Goal: Use online tool/utility: Utilize a website feature to perform a specific function

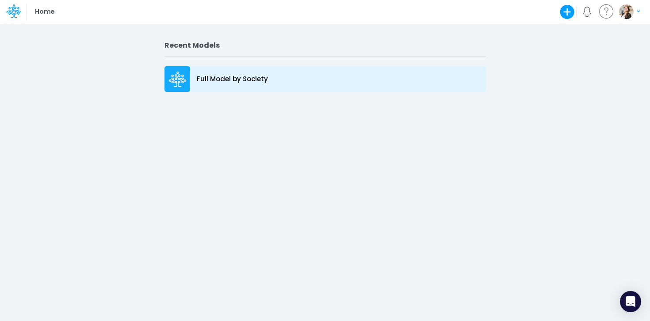
click at [234, 80] on p "Full Model by Society" at bounding box center [232, 79] width 71 height 10
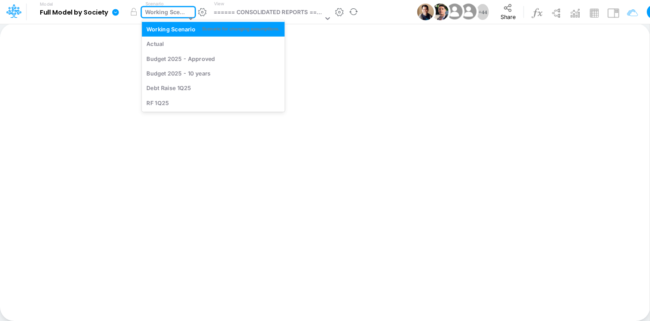
click at [166, 12] on div "Working Scenario" at bounding box center [165, 13] width 41 height 10
click at [168, 45] on div "Actual" at bounding box center [212, 44] width 133 height 8
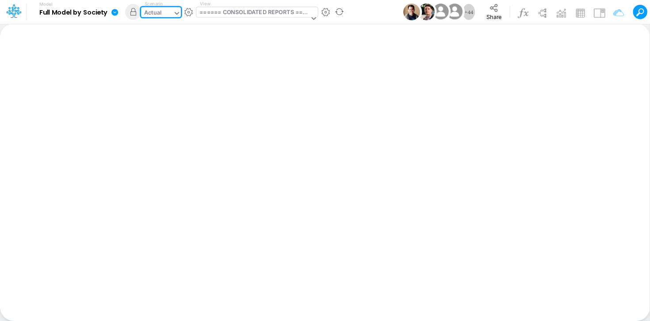
click at [212, 13] on div "====== CONSOLIDATED REPORTS ======" at bounding box center [253, 13] width 109 height 10
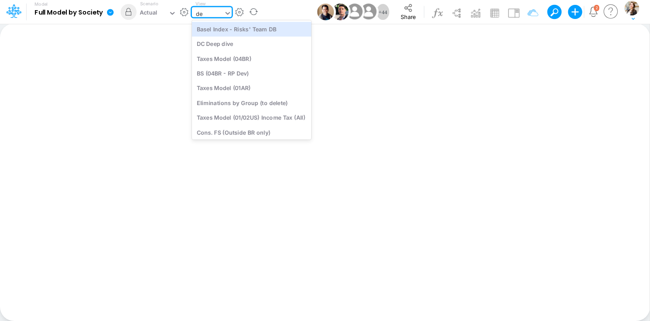
type input "deb"
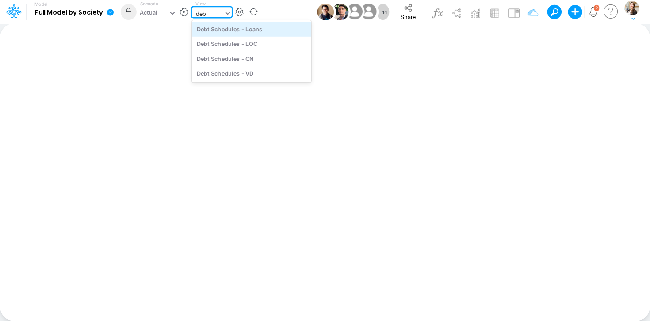
click at [223, 29] on div "Debt Schedules - Loans" at bounding box center [251, 29] width 119 height 15
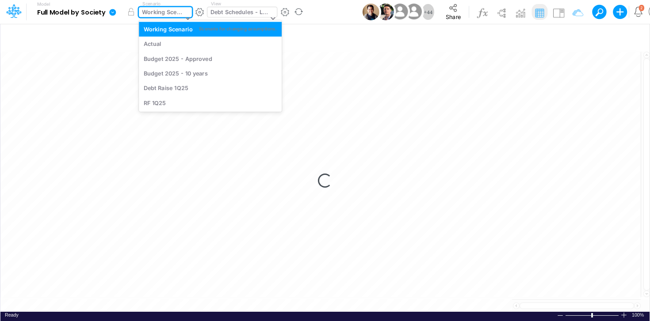
click at [164, 15] on div "Working Scenario" at bounding box center [162, 13] width 41 height 10
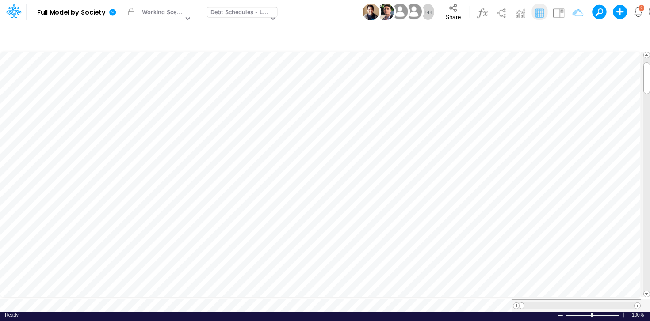
scroll to position [4, 0]
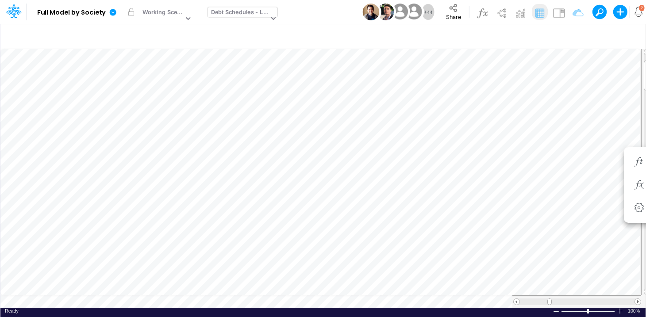
scroll to position [4, 0]
click at [638, 302] on span at bounding box center [638, 302] width 6 height 6
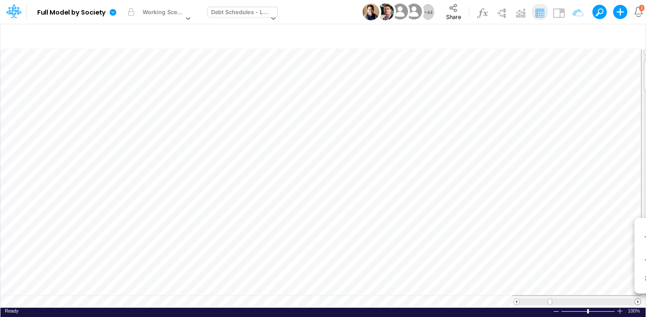
click at [638, 302] on span at bounding box center [638, 302] width 6 height 6
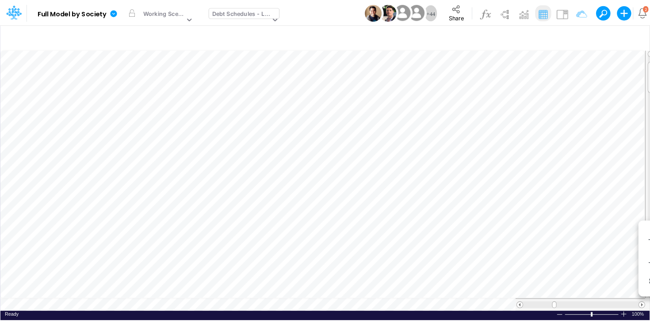
scroll to position [4, 0]
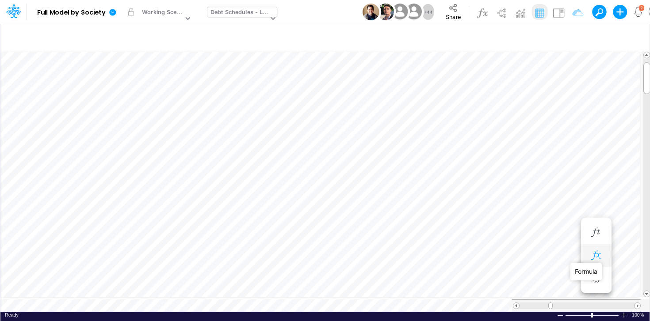
click at [593, 258] on icon "button" at bounding box center [595, 255] width 13 height 9
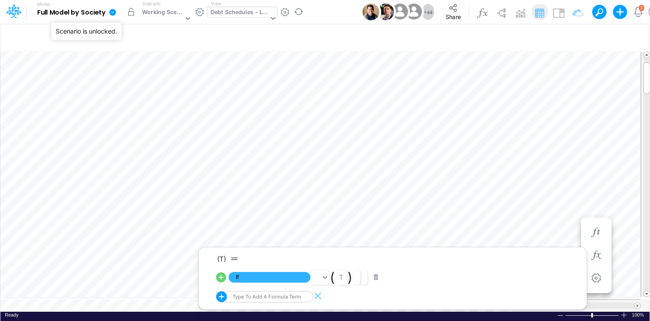
click at [130, 13] on button "button" at bounding box center [131, 12] width 16 height 16
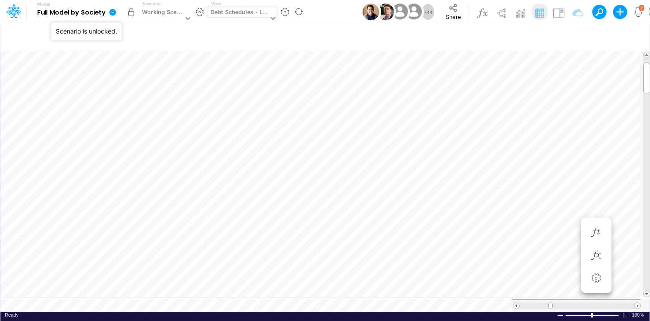
click at [130, 11] on button "button" at bounding box center [131, 12] width 16 height 16
click at [161, 11] on div "Working Scenario" at bounding box center [162, 13] width 41 height 10
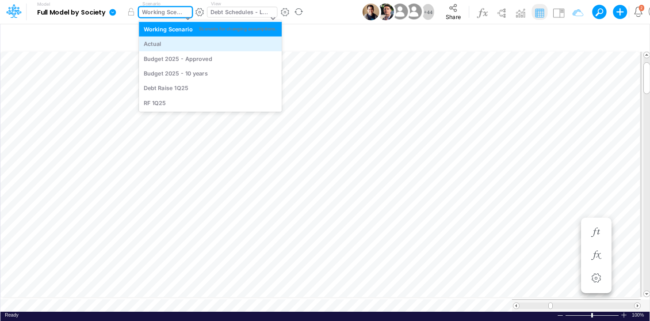
click at [162, 40] on div "Actual" at bounding box center [210, 44] width 133 height 8
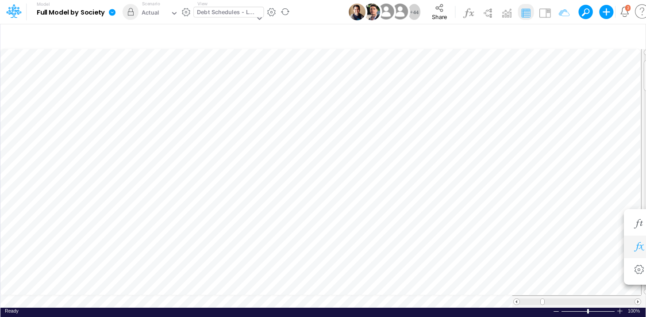
click at [634, 248] on icon "button" at bounding box center [638, 246] width 13 height 9
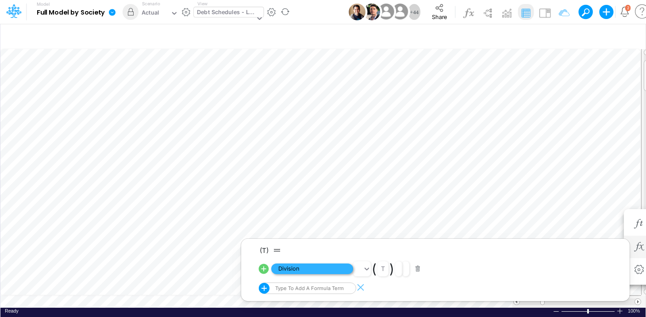
click at [288, 271] on span "Division" at bounding box center [312, 269] width 82 height 11
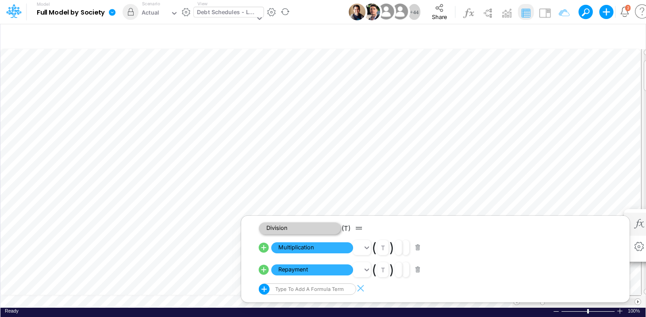
click at [294, 230] on span "Division" at bounding box center [300, 228] width 82 height 12
click at [315, 249] on span "Multiplication" at bounding box center [312, 247] width 82 height 11
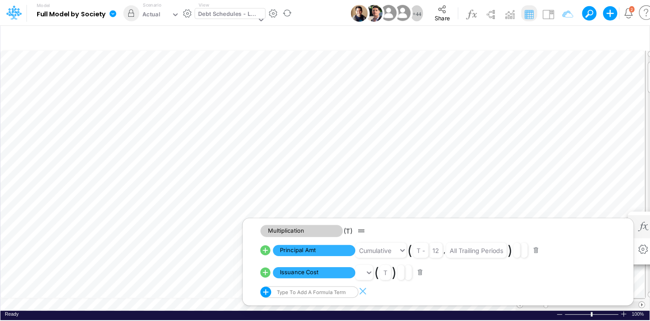
scroll to position [4, 0]
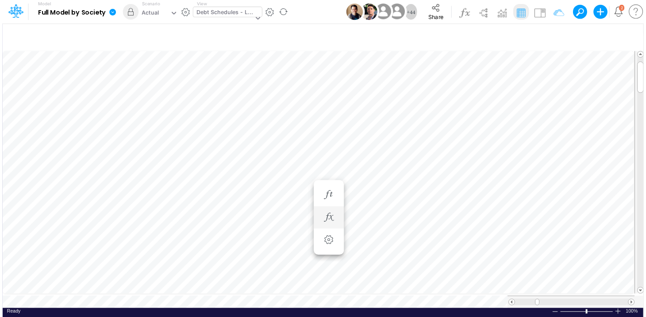
scroll to position [4, 0]
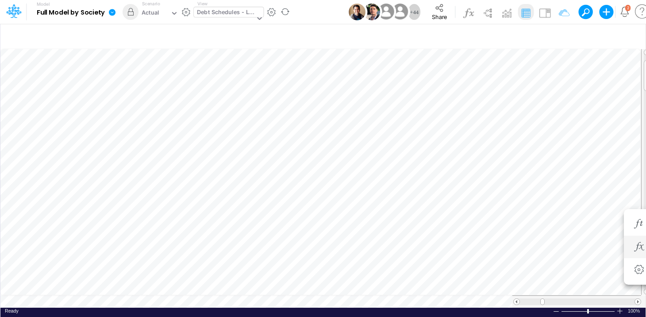
scroll to position [4, 0]
click at [635, 253] on icon "button" at bounding box center [638, 255] width 13 height 9
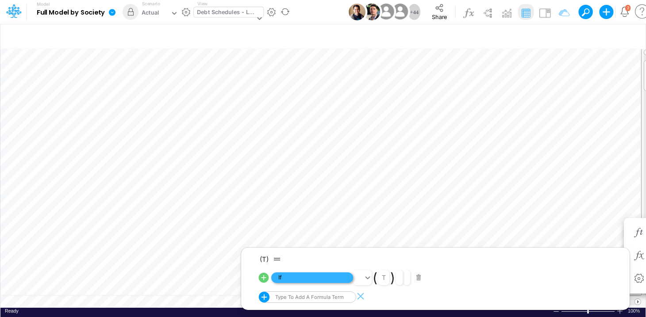
click at [282, 278] on span "If" at bounding box center [312, 277] width 82 height 11
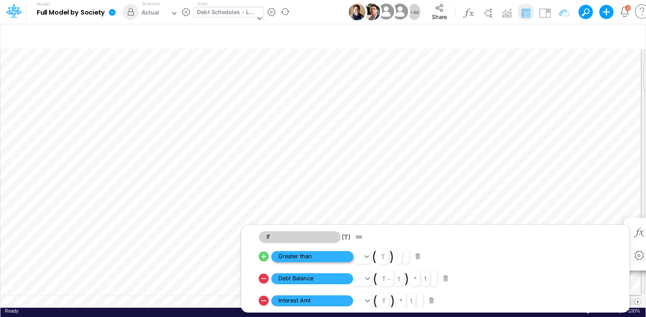
click at [295, 258] on span "Greater than" at bounding box center [312, 256] width 82 height 11
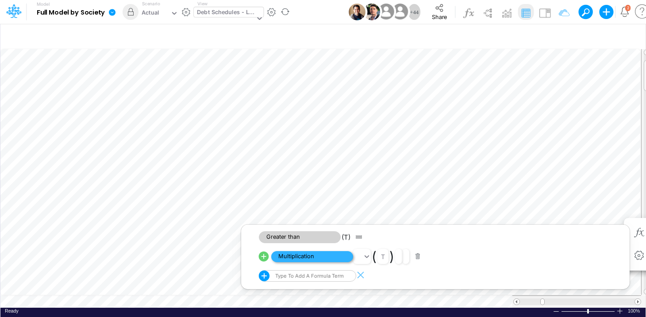
click at [295, 258] on span "Multiplication" at bounding box center [312, 256] width 82 height 11
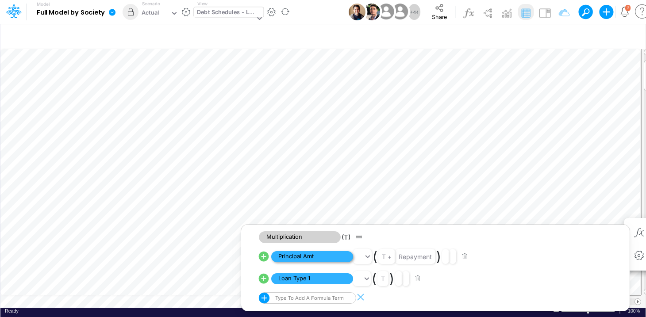
click at [295, 258] on span "Principal Amt" at bounding box center [312, 256] width 82 height 11
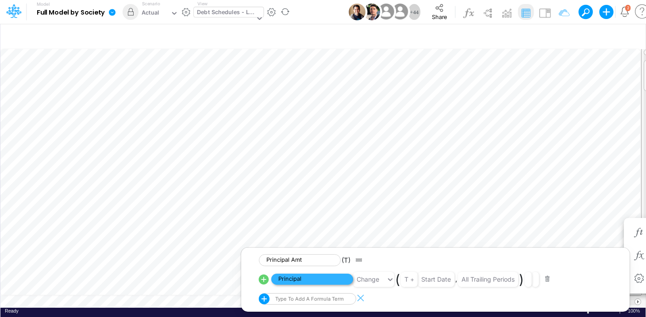
click at [289, 283] on span "Principal" at bounding box center [312, 279] width 82 height 11
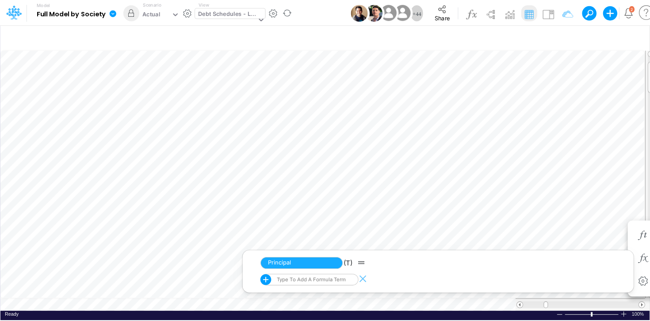
scroll to position [4, 0]
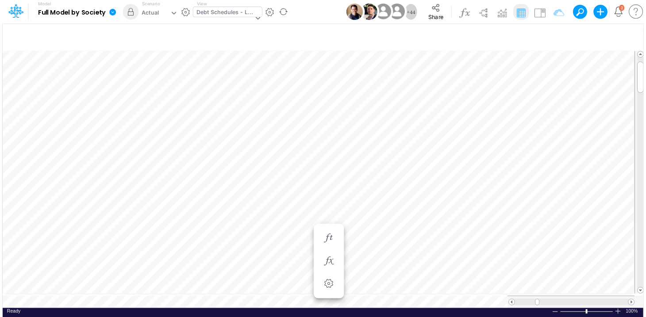
scroll to position [4, 0]
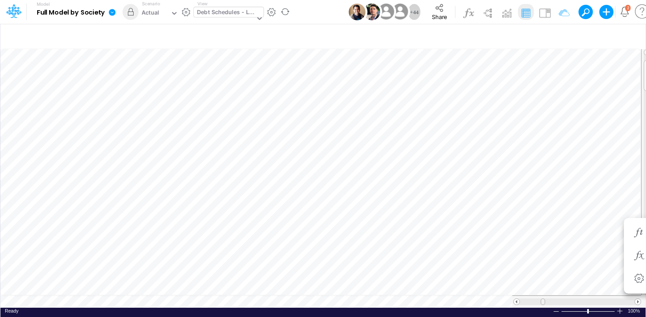
click at [542, 303] on span at bounding box center [543, 302] width 6 height 6
click at [514, 303] on span at bounding box center [516, 302] width 6 height 6
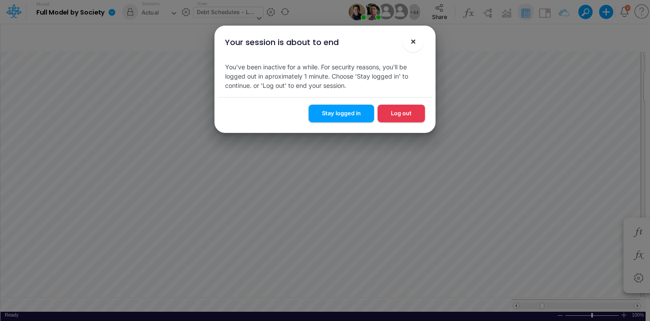
click at [415, 45] on span "×" at bounding box center [413, 41] width 6 height 11
